Goal: Information Seeking & Learning: Learn about a topic

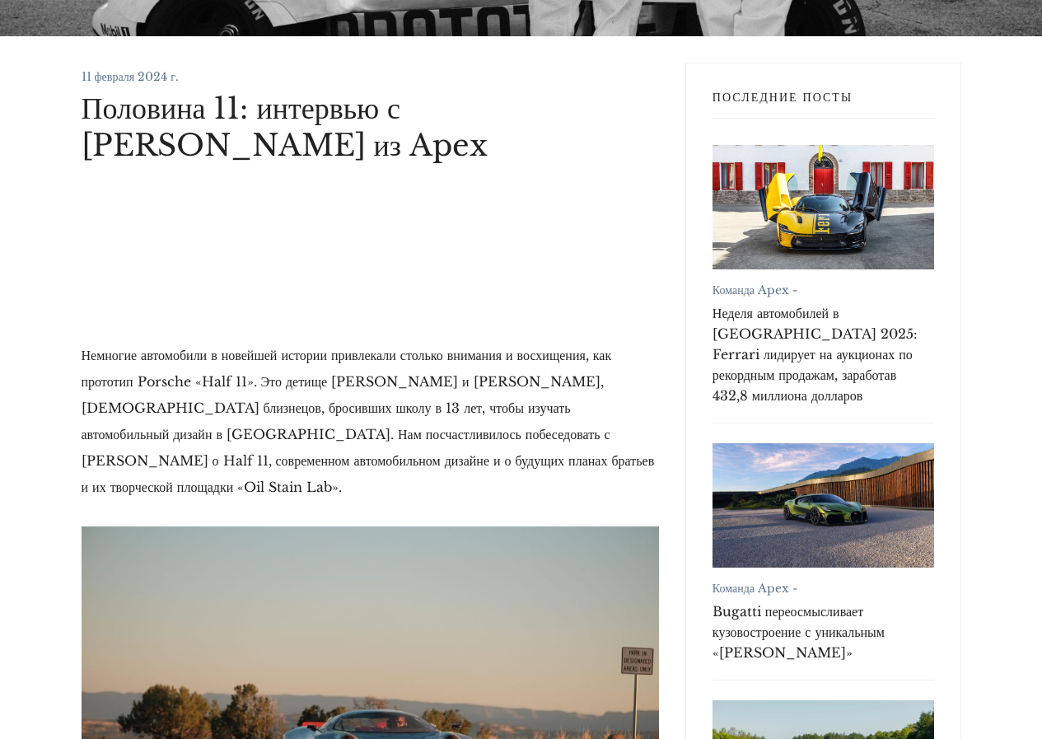
scroll to position [412, 0]
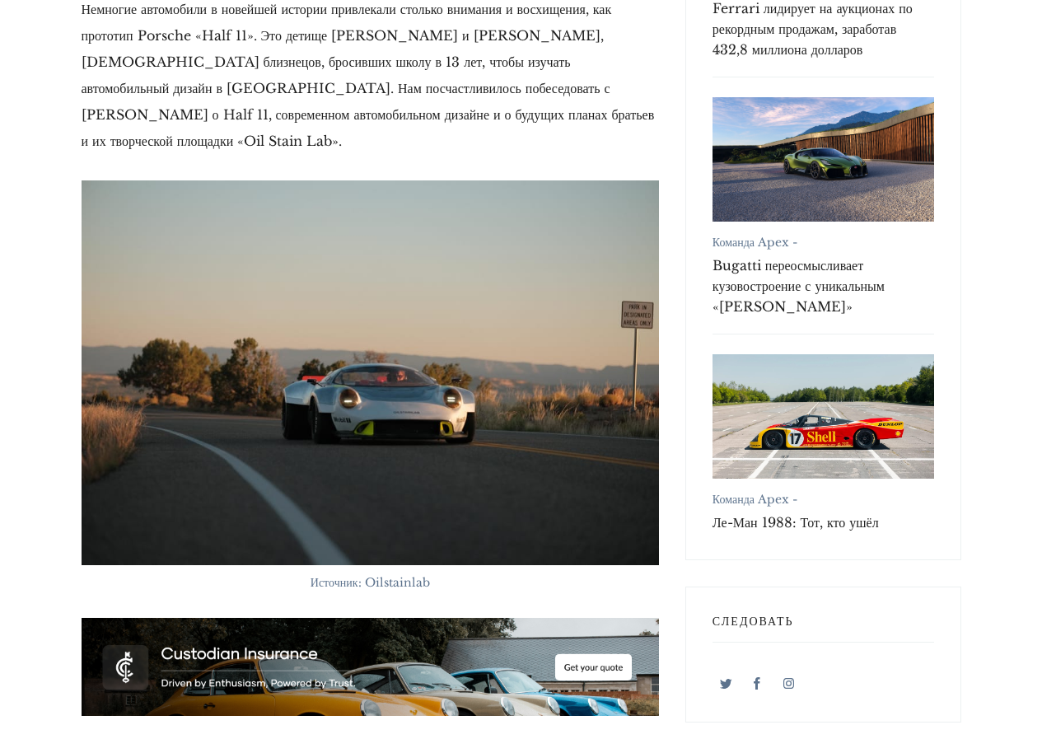
scroll to position [330, 0]
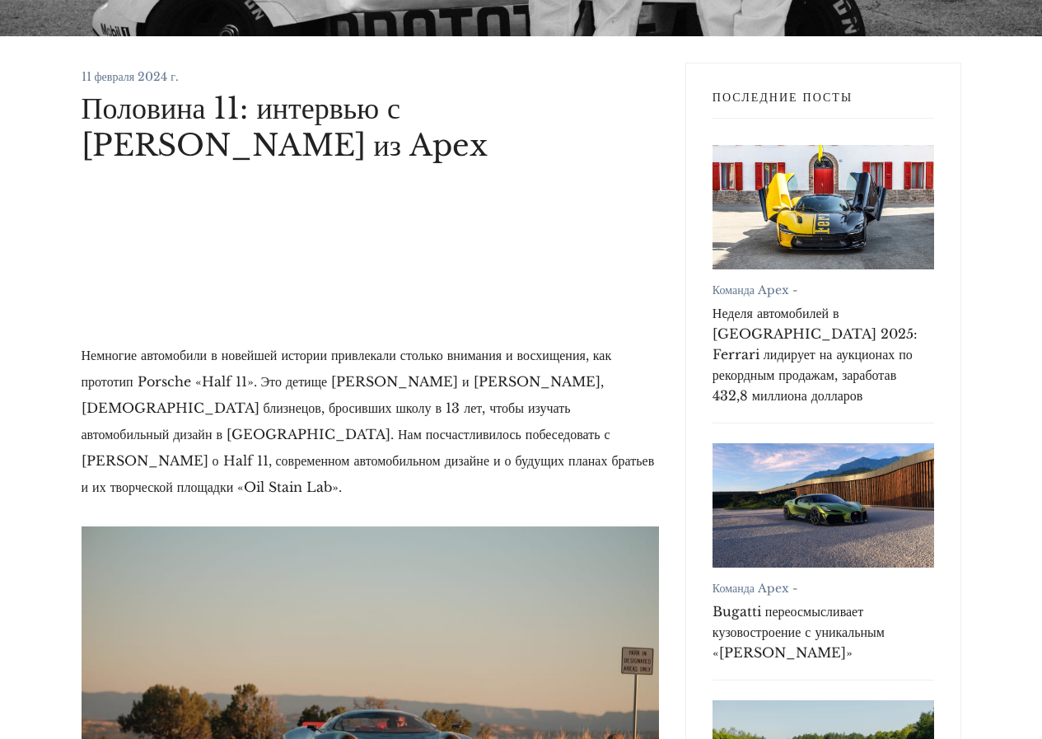
drag, startPoint x: 253, startPoint y: 101, endPoint x: 293, endPoint y: 140, distance: 55.9
click at [293, 140] on h1 "Половина 11: интервью с [PERSON_NAME] из Apex" at bounding box center [371, 127] width 578 height 74
copy font "интервью с [PERSON_NAME] из Apex"
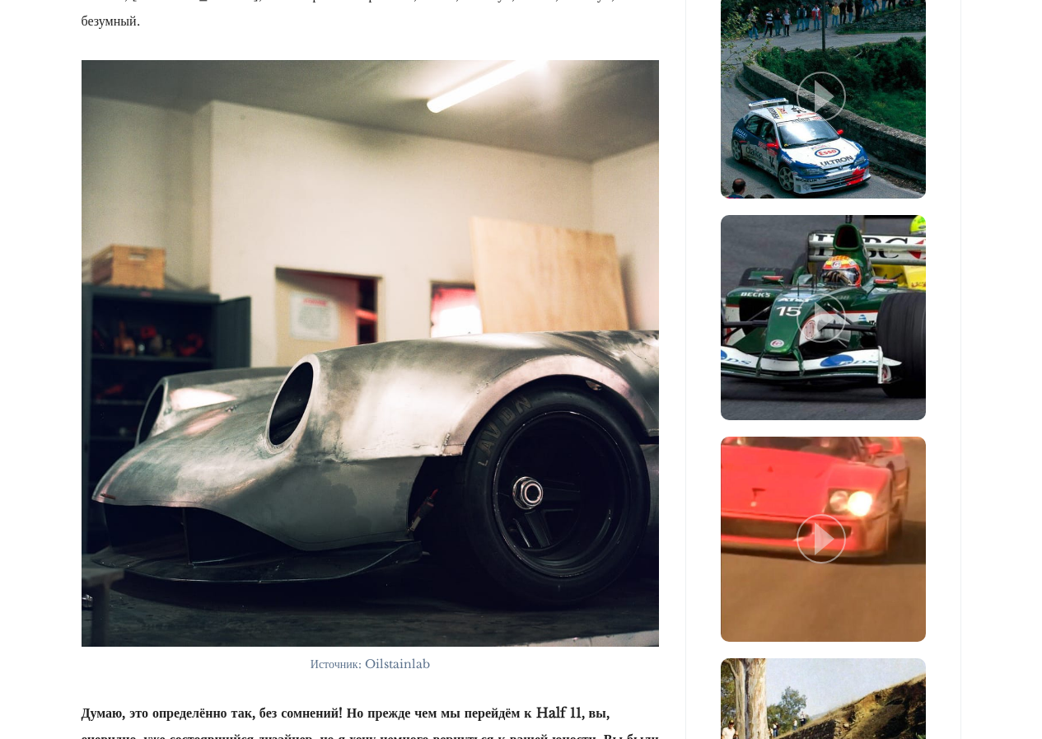
scroll to position [1978, 0]
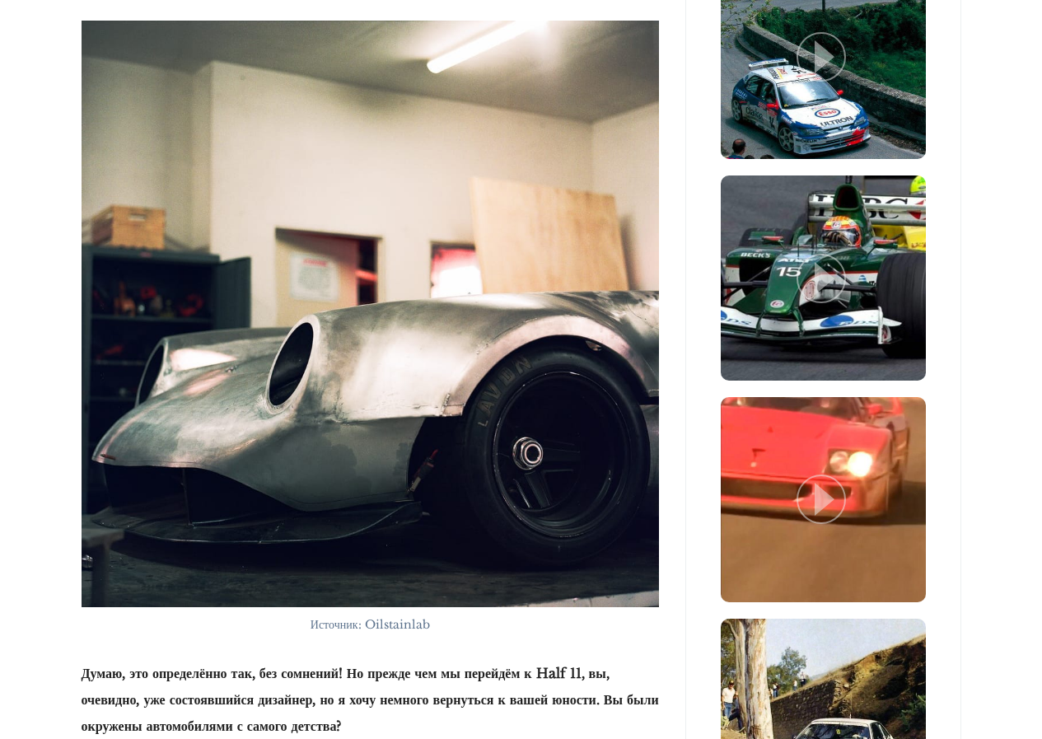
click at [465, 467] on img at bounding box center [371, 314] width 578 height 587
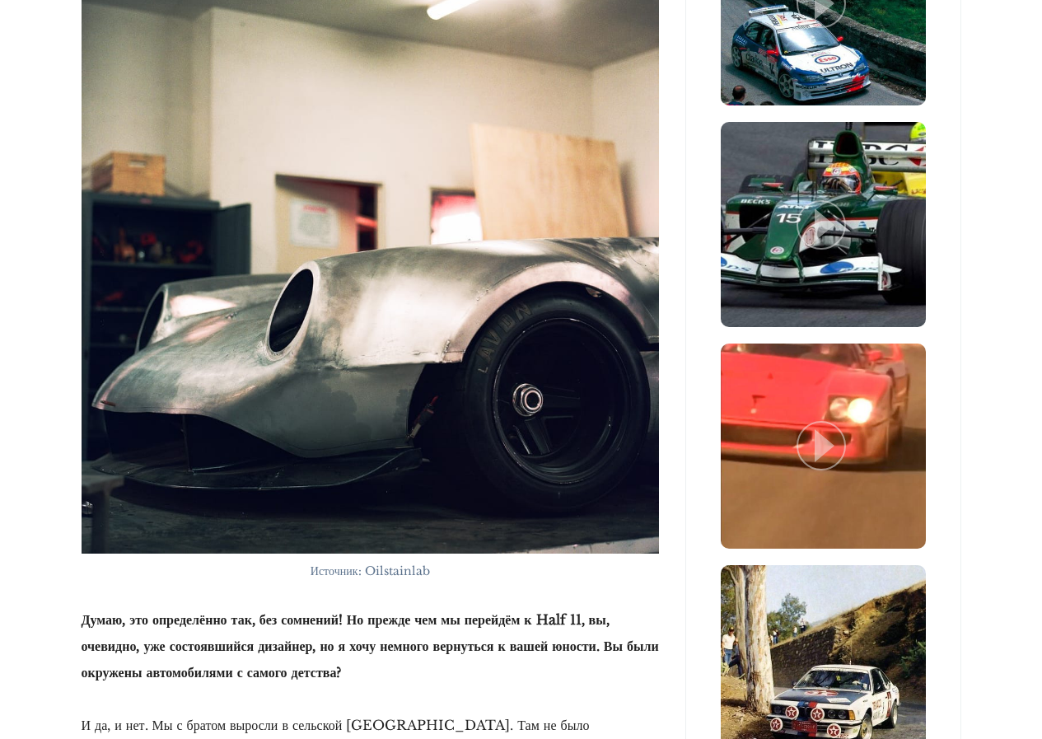
scroll to position [2060, 0]
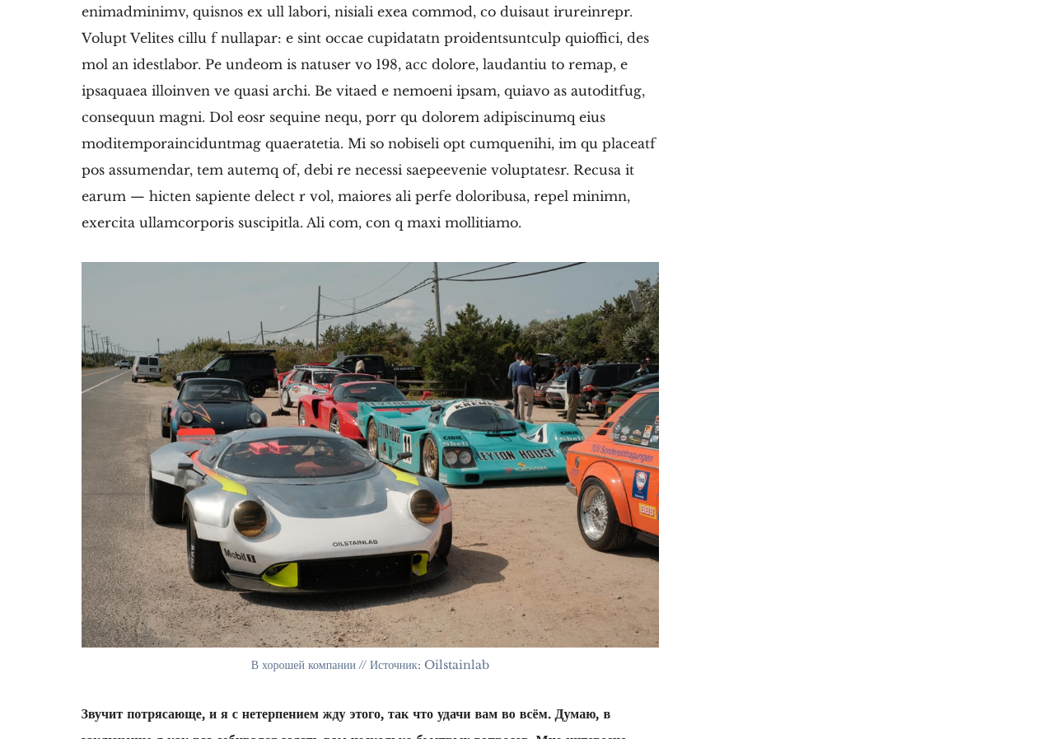
scroll to position [32217, 0]
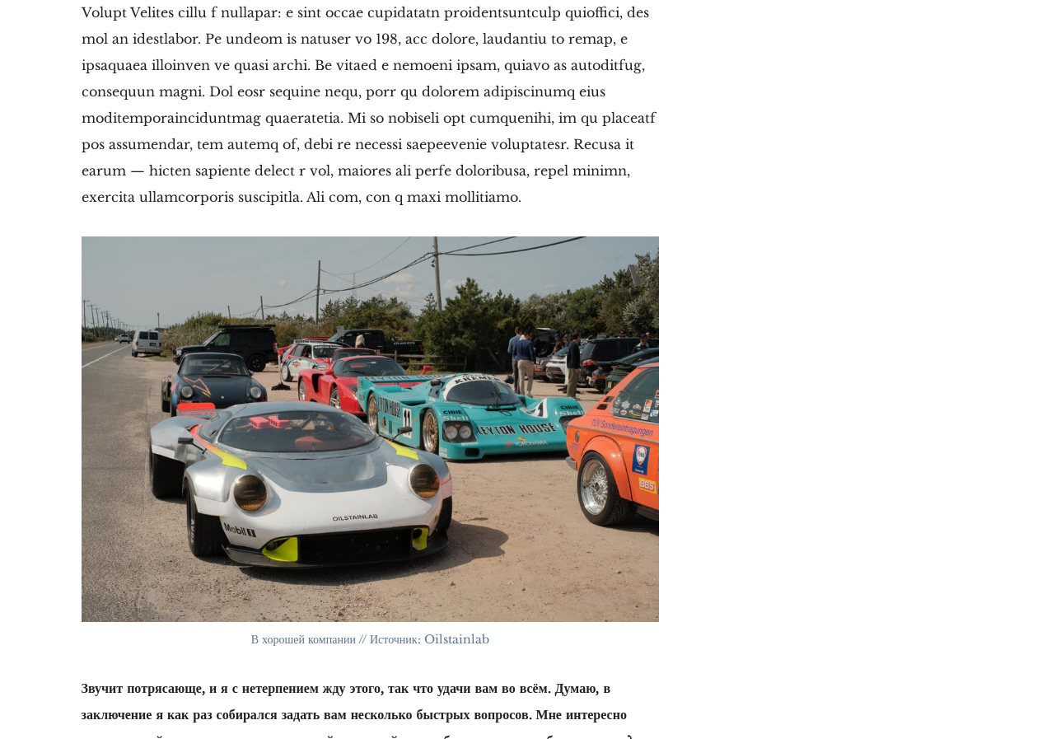
drag, startPoint x: 424, startPoint y: 335, endPoint x: 512, endPoint y: 341, distance: 88.4
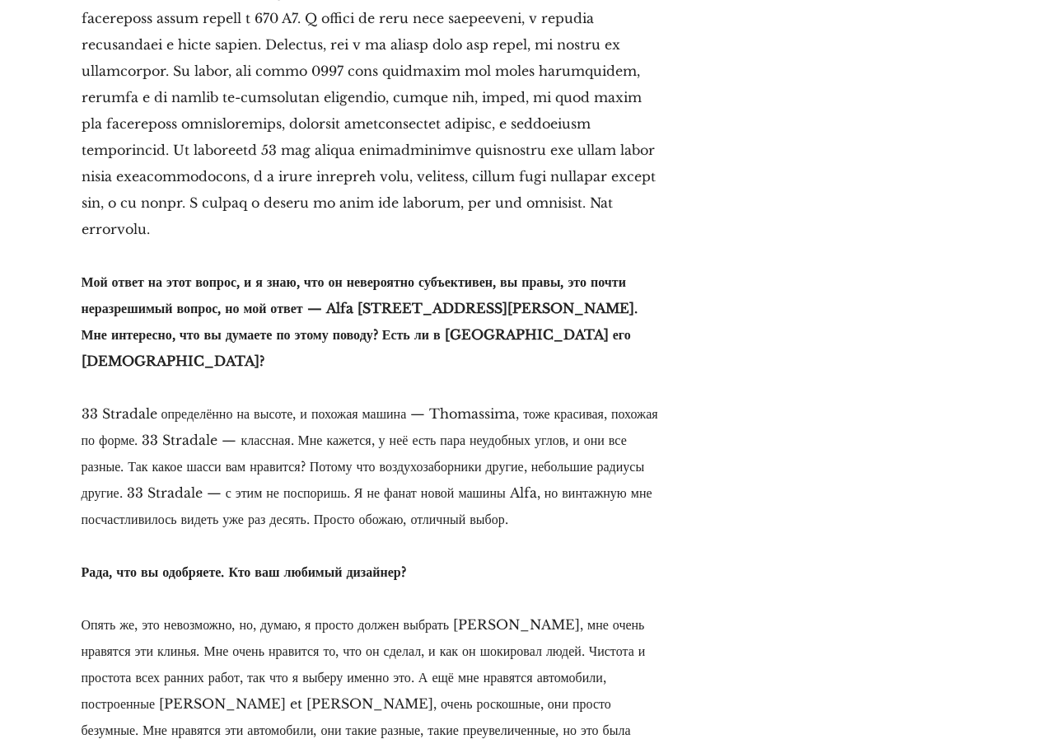
scroll to position [33206, 0]
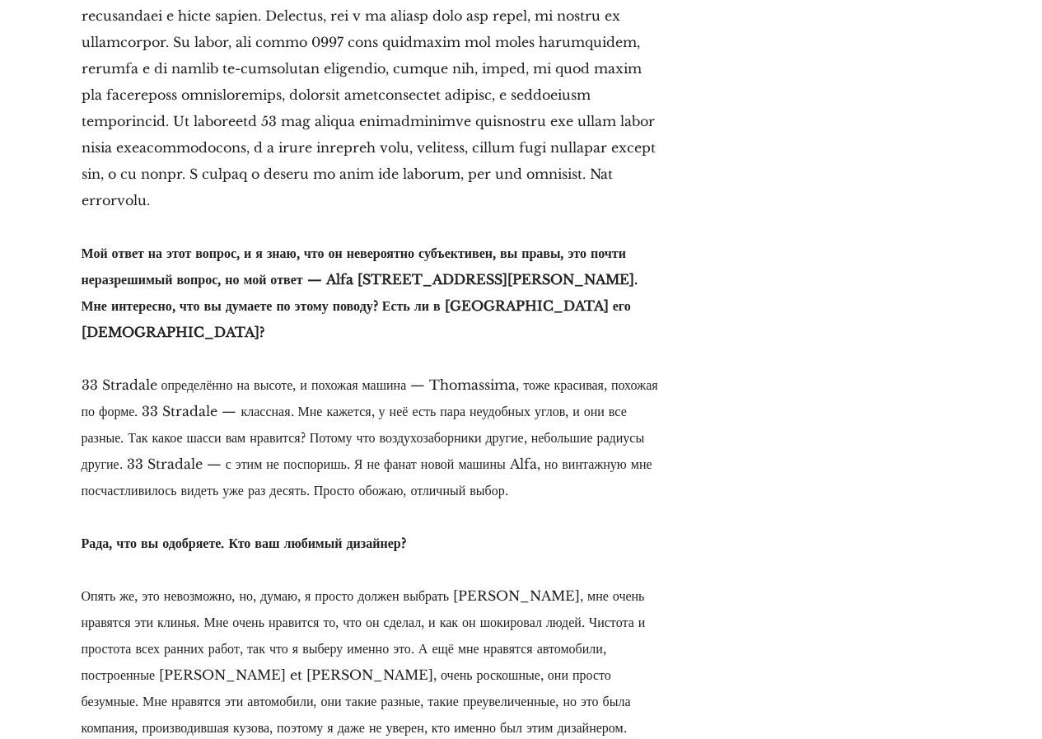
drag, startPoint x: 335, startPoint y: 298, endPoint x: 470, endPoint y: 293, distance: 135.2
drag, startPoint x: 344, startPoint y: 353, endPoint x: 418, endPoint y: 346, distance: 73.7
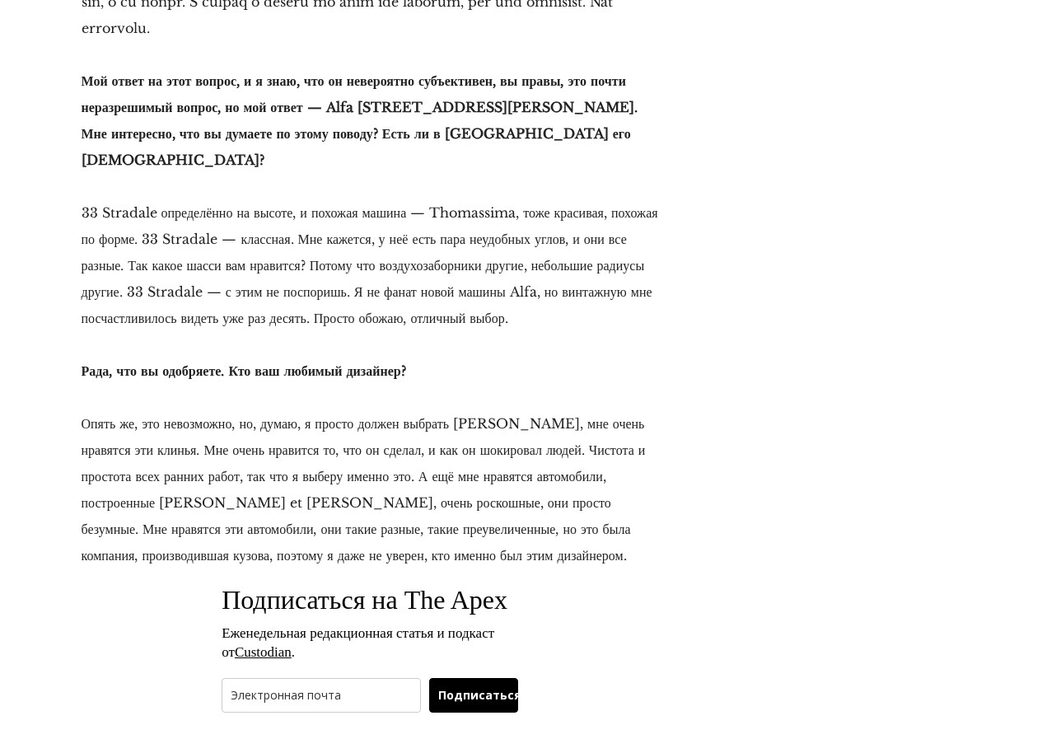
scroll to position [33536, 0]
